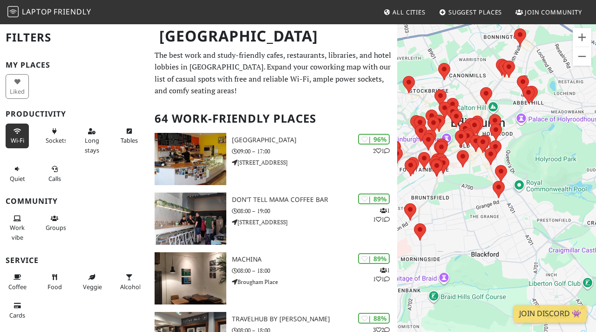
click at [18, 137] on span "Wi-Fi" at bounding box center [18, 140] width 14 height 8
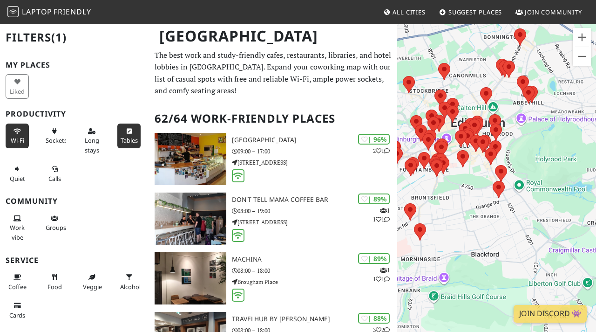
click at [129, 136] on span "Tables" at bounding box center [129, 140] width 17 height 8
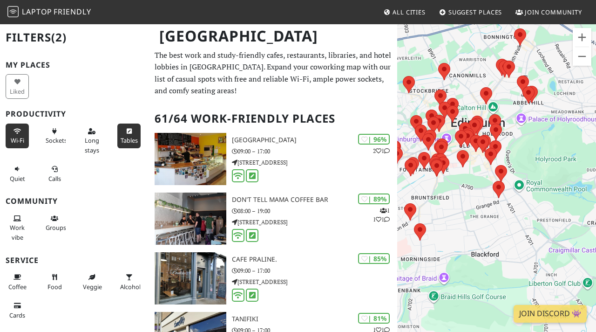
click at [129, 136] on span "Tables" at bounding box center [129, 140] width 17 height 8
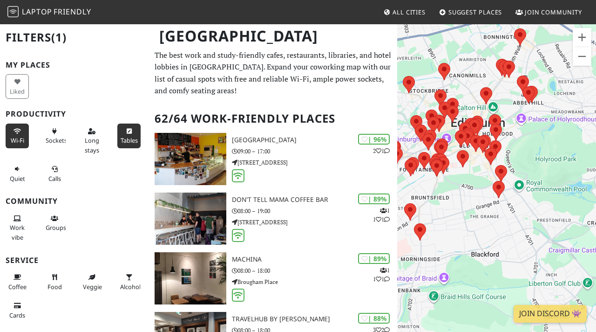
click at [128, 145] on button "Tables" at bounding box center [128, 135] width 23 height 25
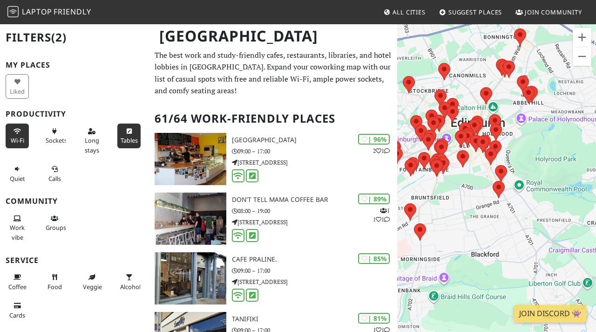
click at [128, 145] on button "Tables" at bounding box center [128, 135] width 23 height 25
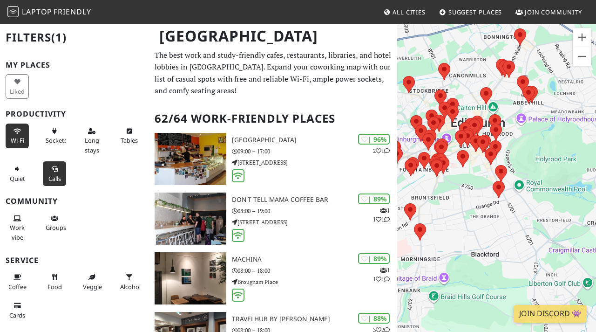
click at [51, 183] on button "Calls" at bounding box center [54, 173] width 23 height 25
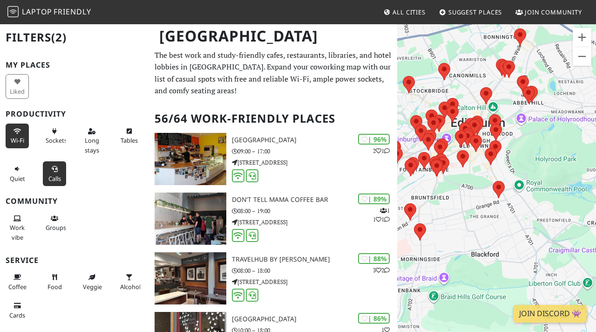
click at [503, 166] on div "To navigate, press the arrow keys." at bounding box center [496, 189] width 199 height 332
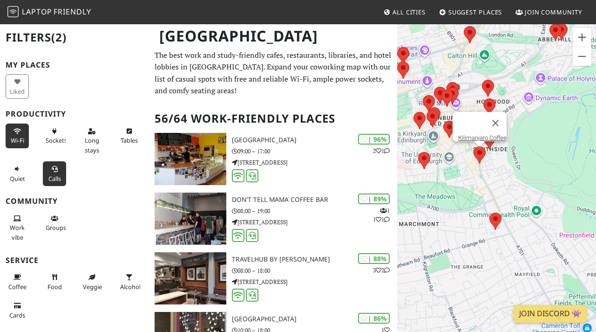
click at [474, 146] on area at bounding box center [474, 146] width 0 height 0
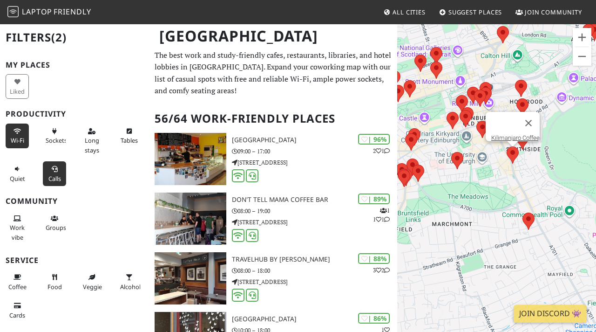
click at [524, 164] on div "To navigate, press the arrow keys. Kilimanjaro Coffee" at bounding box center [496, 189] width 199 height 332
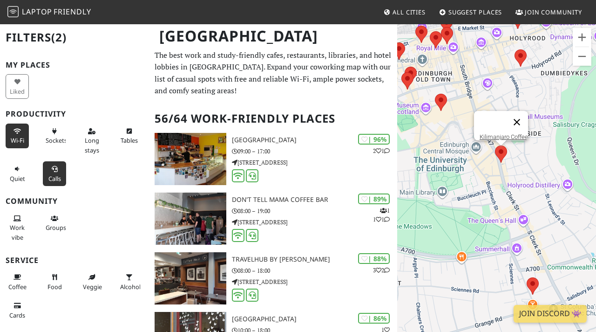
click at [526, 117] on button "Close" at bounding box center [517, 122] width 22 height 22
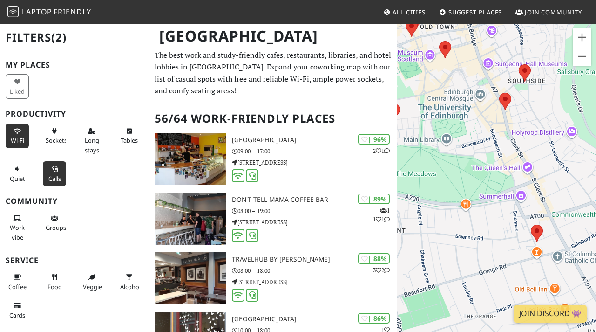
drag, startPoint x: 487, startPoint y: 240, endPoint x: 480, endPoint y: 179, distance: 60.5
click at [481, 179] on div "To navigate, press the arrow keys." at bounding box center [496, 189] width 199 height 332
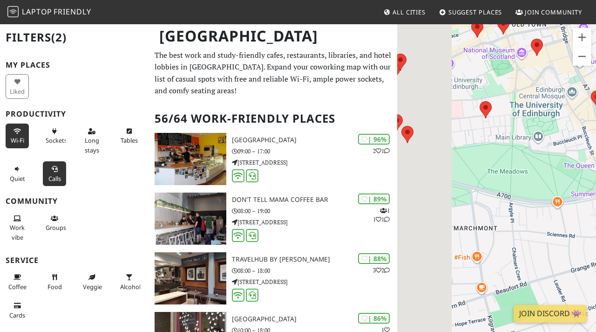
drag, startPoint x: 495, startPoint y: 160, endPoint x: 596, endPoint y: 160, distance: 101.1
click at [596, 160] on div "To navigate, press the arrow keys." at bounding box center [496, 189] width 199 height 332
